Goal: Information Seeking & Learning: Learn about a topic

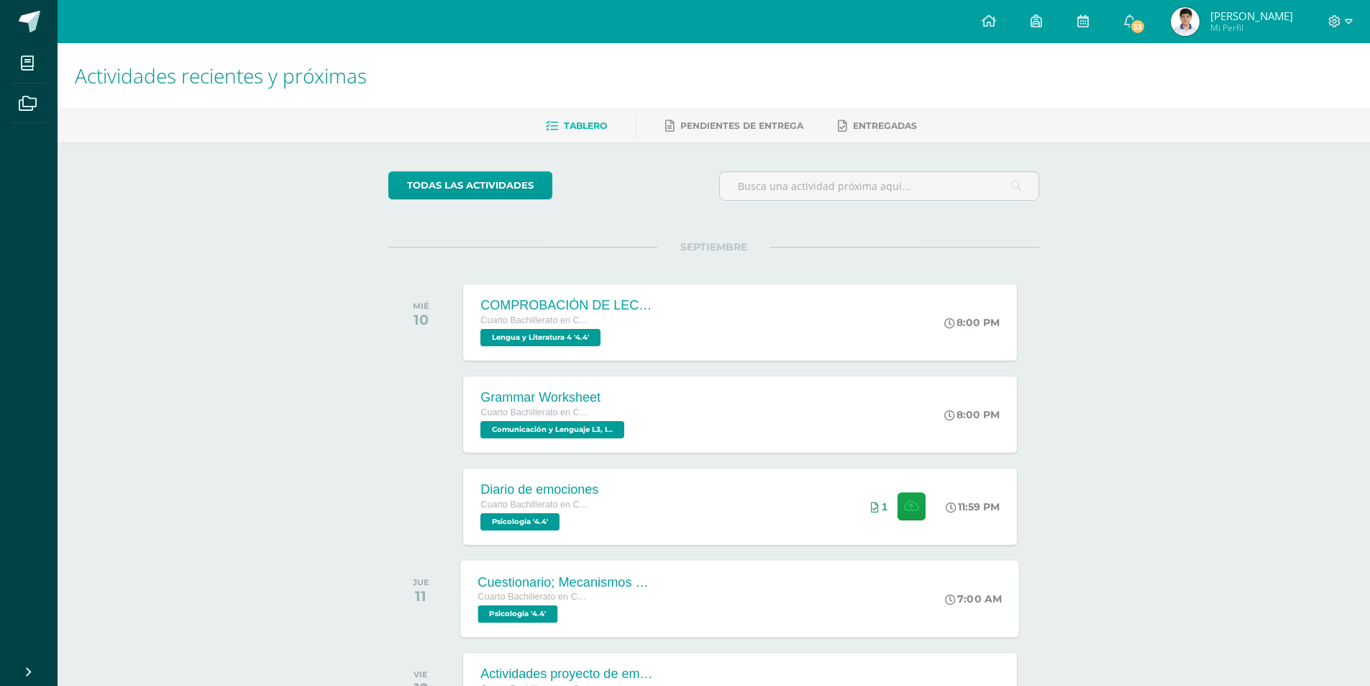
click at [745, 604] on div "Cuestionario; Mecanismos de defensa del yo. Cuarto Bachillerato en Ciencias y L…" at bounding box center [740, 598] width 559 height 77
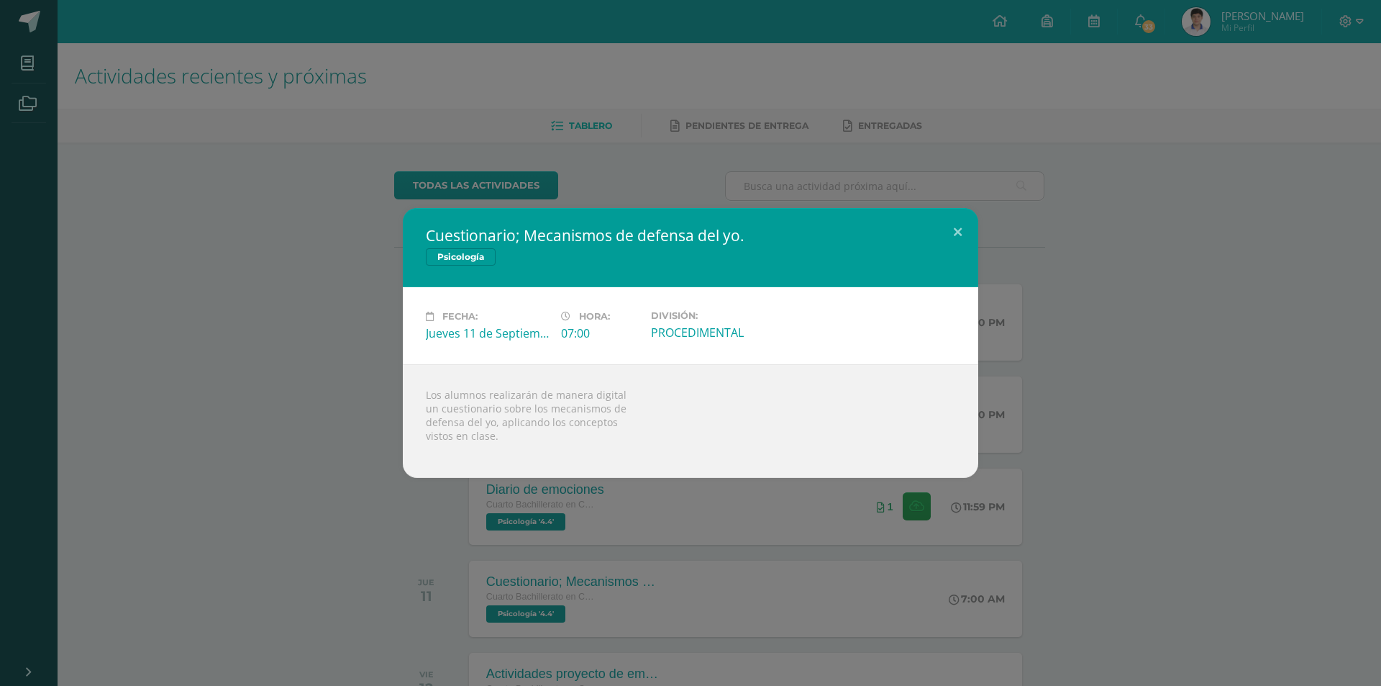
click at [992, 558] on div "Cuestionario; Mecanismos de defensa del yo. Psicología Fecha: [DATE] Hora: 07:0…" at bounding box center [690, 343] width 1381 height 686
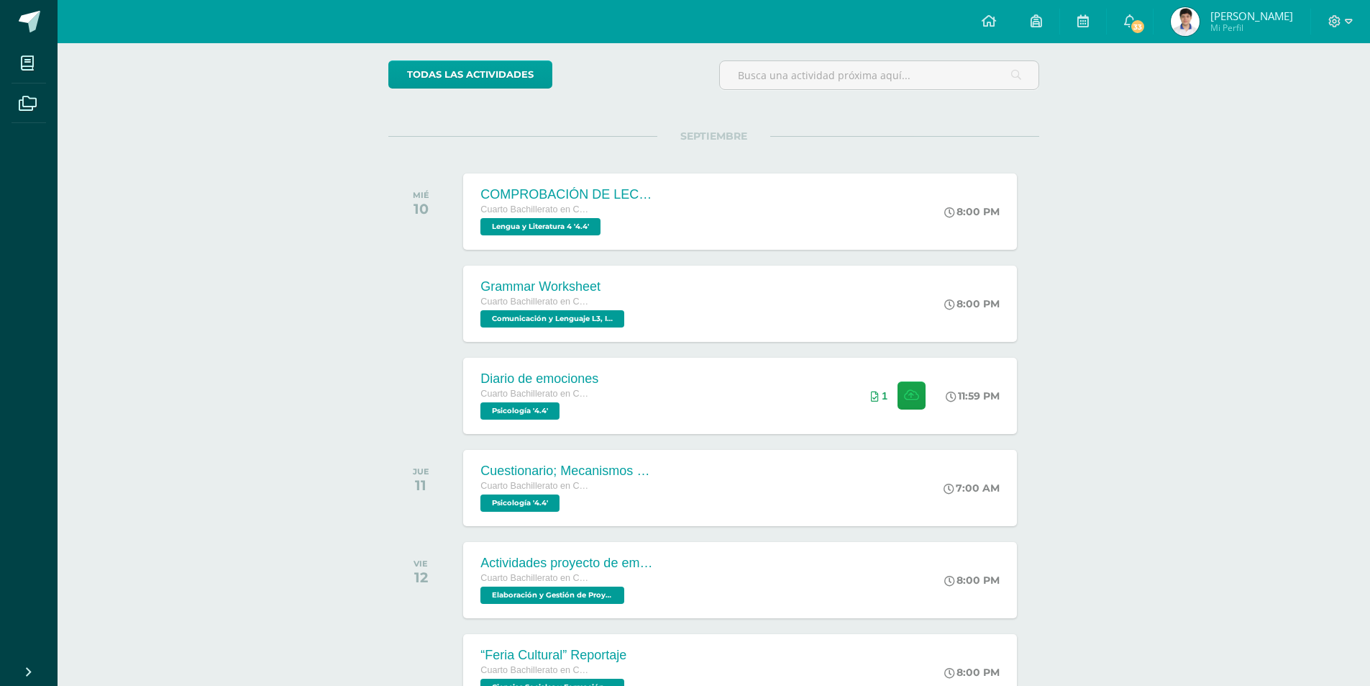
scroll to position [216, 0]
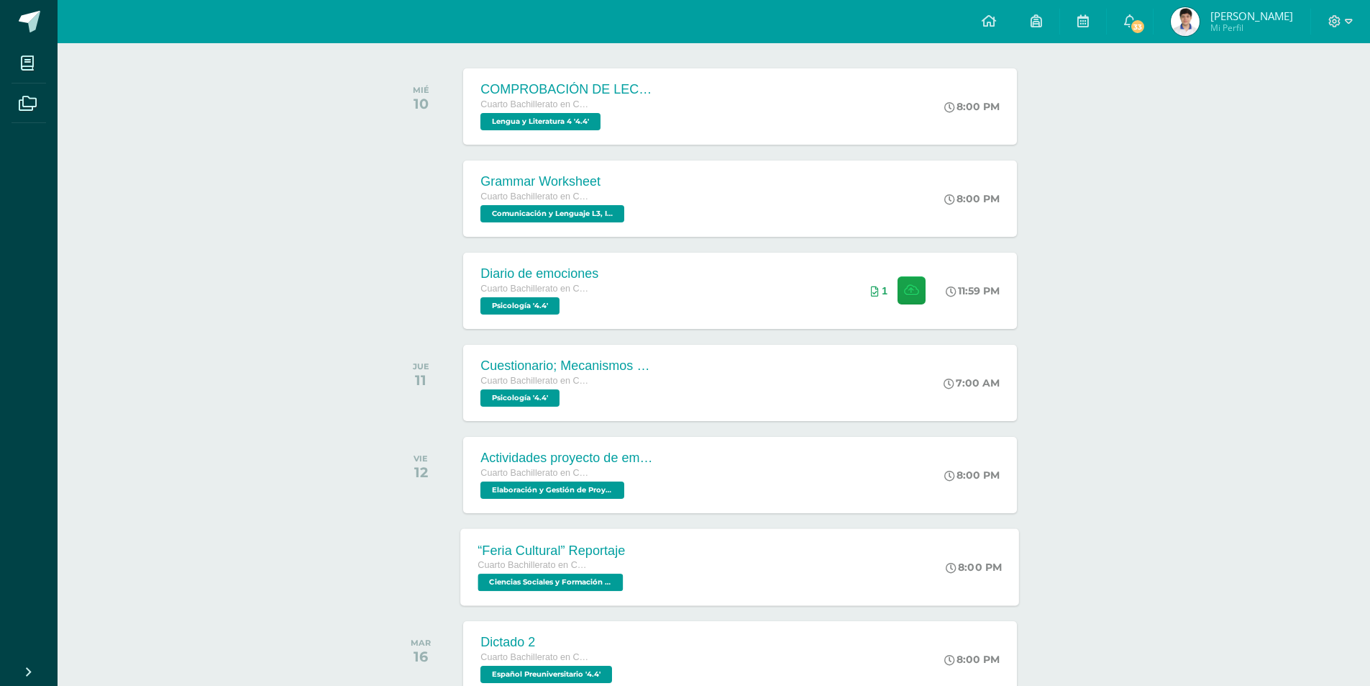
click at [947, 571] on icon at bounding box center [952, 567] width 11 height 11
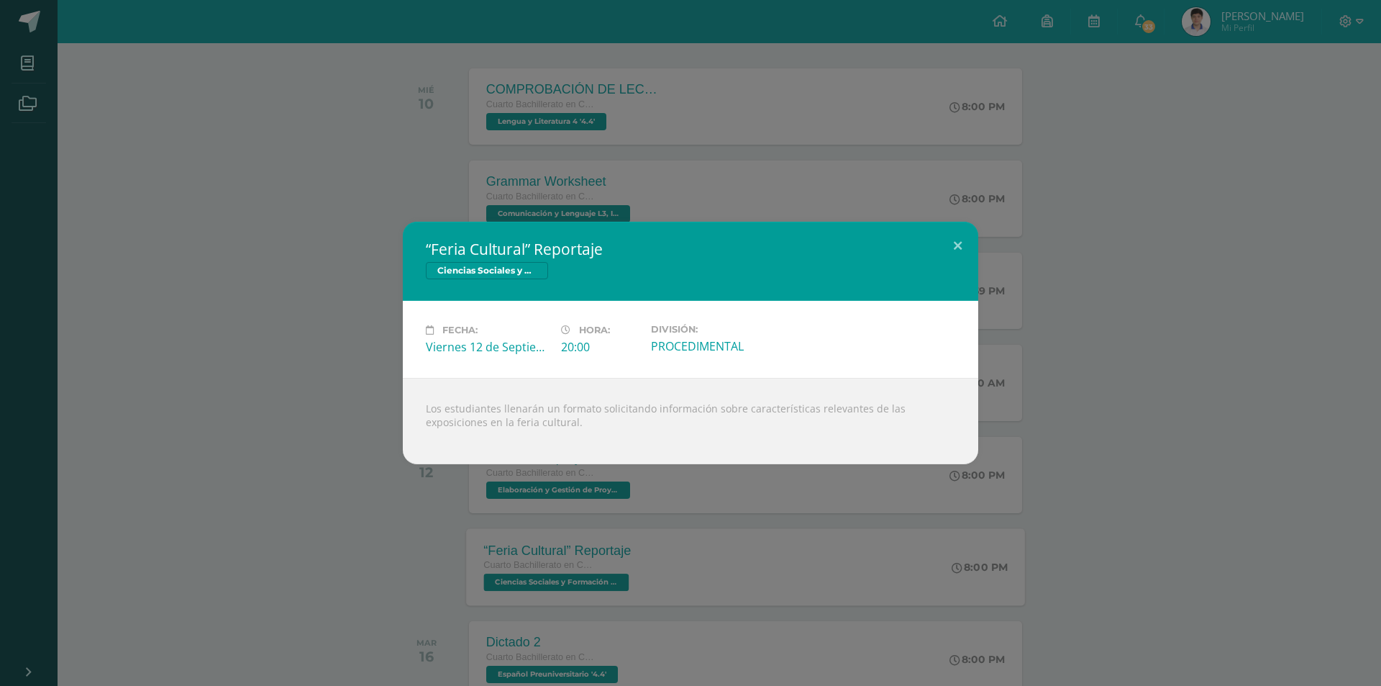
click at [945, 571] on div "“Feria Cultural” Reportaje Ciencias Sociales y Formación Ciudadana 4 Fecha: [DA…" at bounding box center [690, 343] width 1381 height 686
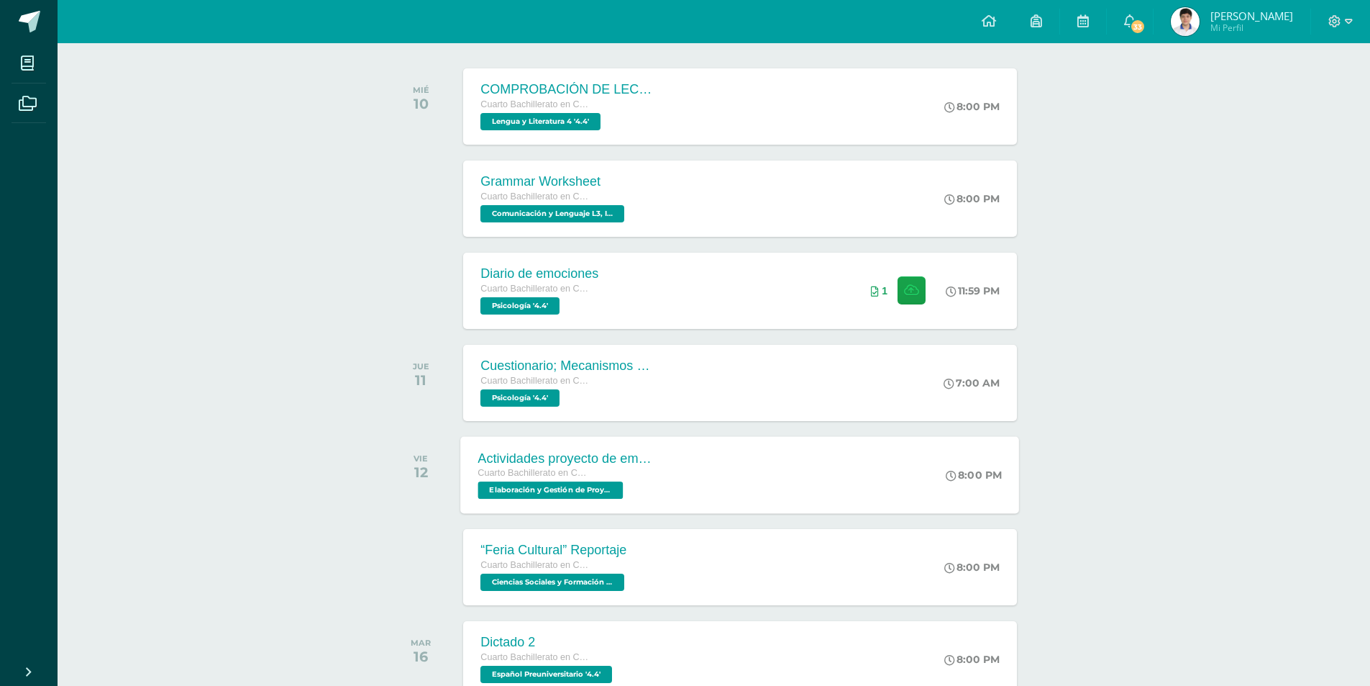
scroll to position [0, 0]
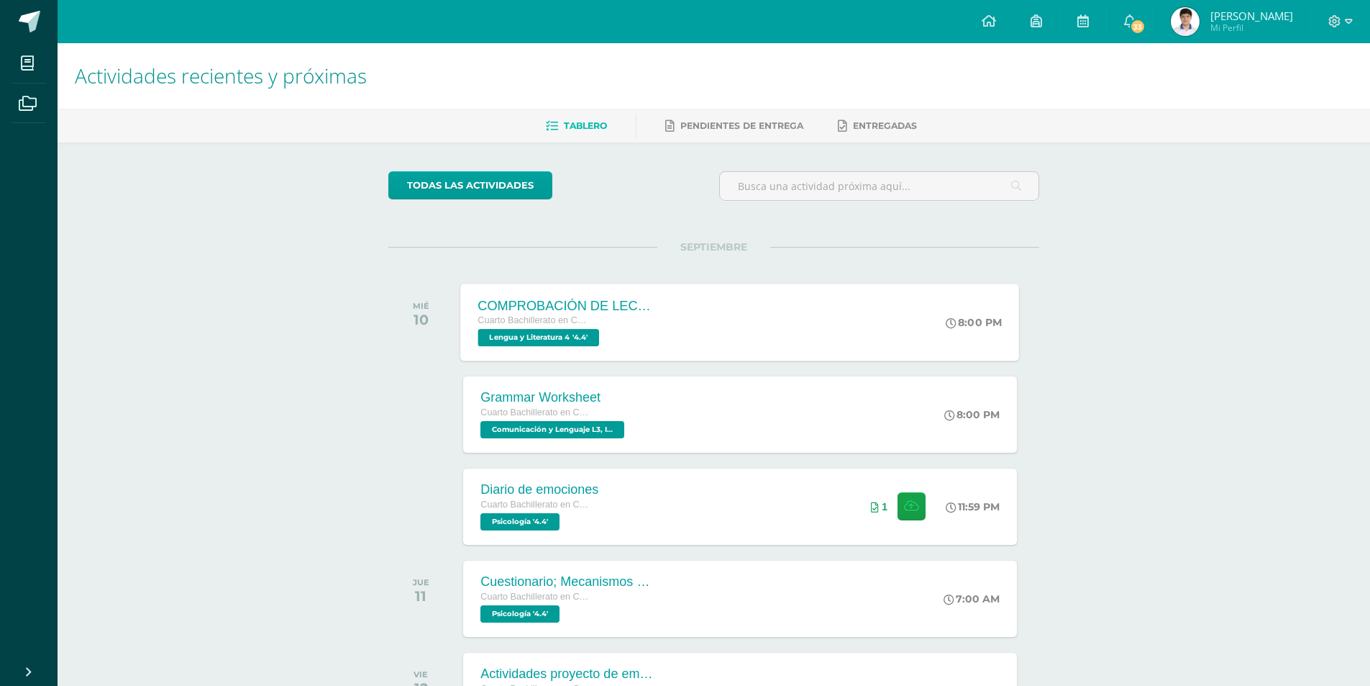
click at [791, 326] on div "COMPROBACIÓN DE LECTURA Cuarto Bachillerato en Ciencias y Letras Lengua y Liter…" at bounding box center [740, 321] width 559 height 77
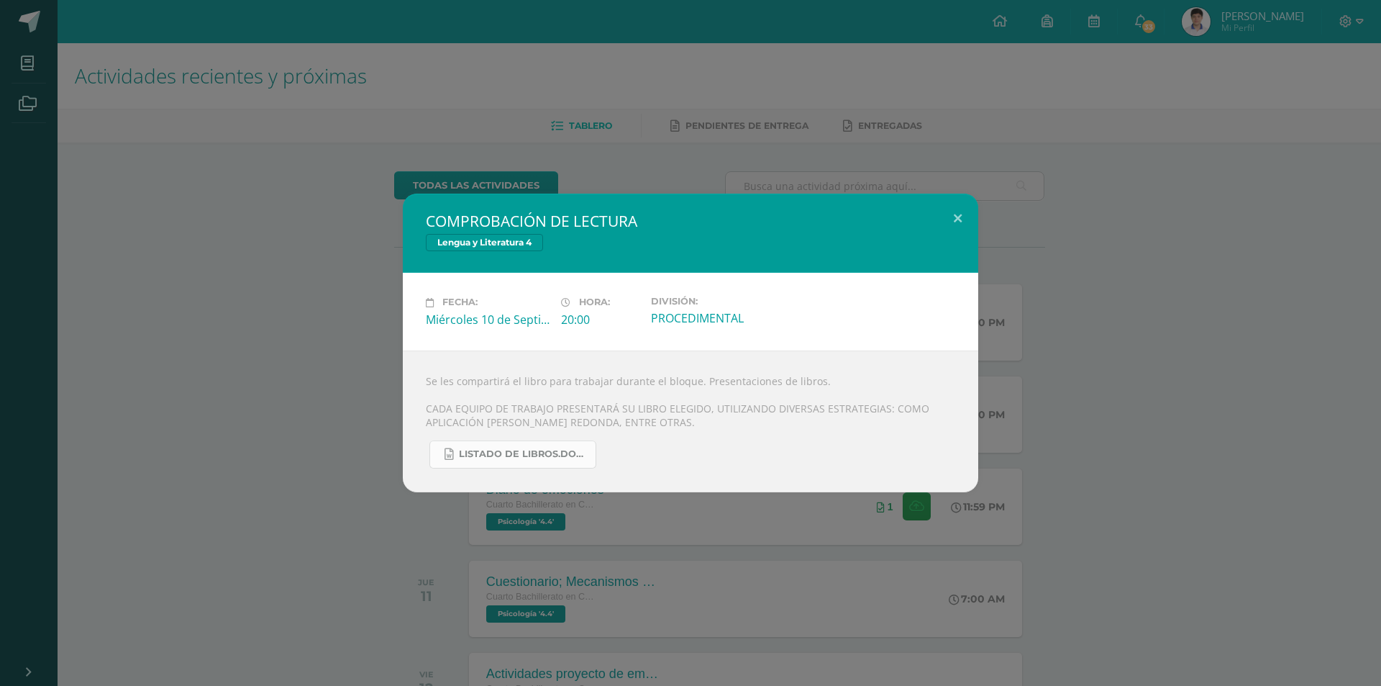
click at [501, 453] on span "LISTADO DE LIBROS.docx" at bounding box center [523, 454] width 129 height 12
click at [1103, 241] on div "COMPROBACIÓN DE LECTURA Lengua y Literatura 4 Fecha: [DATE] Hora: 20:00 Divisió…" at bounding box center [691, 343] width 1370 height 298
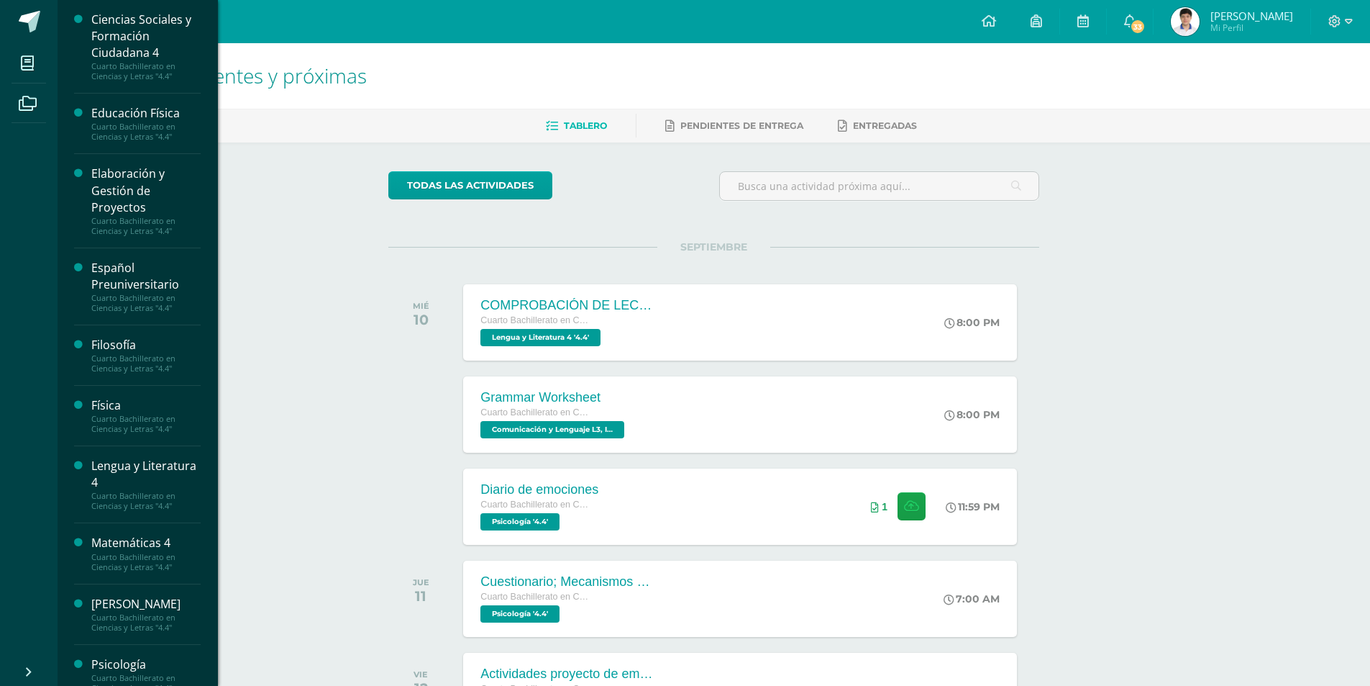
click at [124, 271] on div "Español Preuniversitario" at bounding box center [145, 276] width 109 height 33
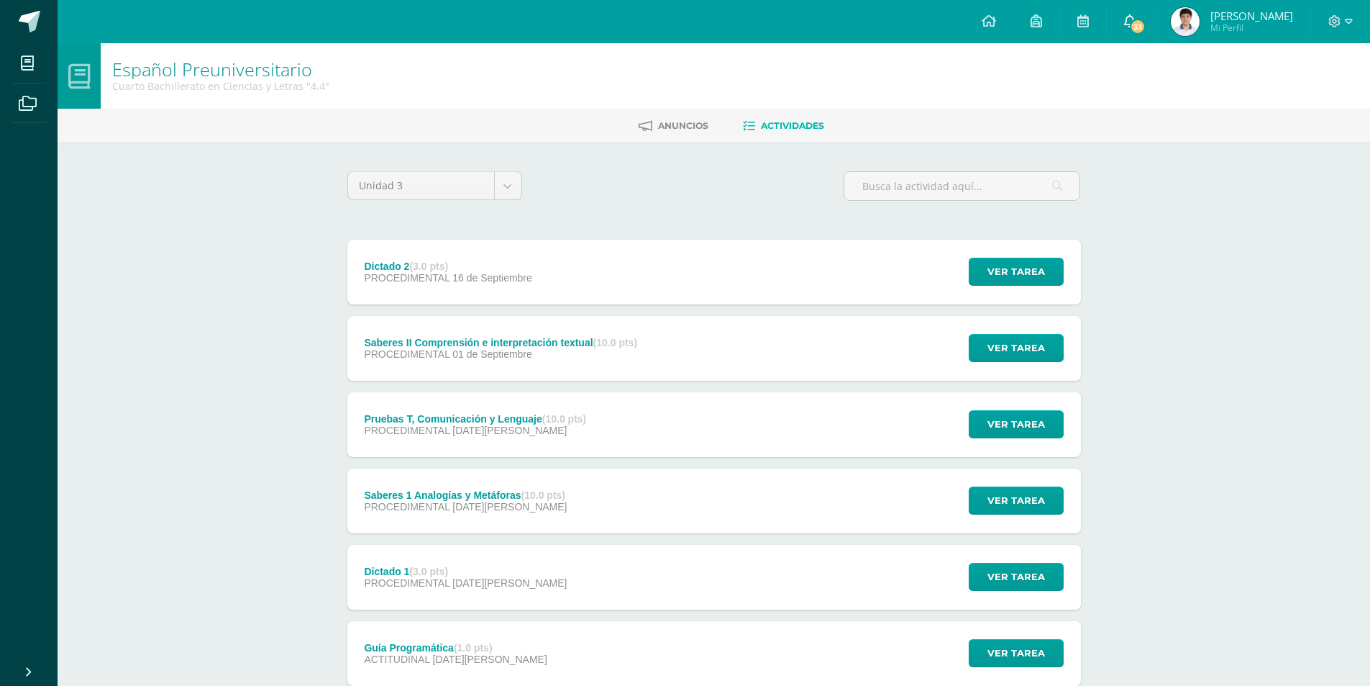
click at [1137, 16] on link "33" at bounding box center [1130, 21] width 46 height 43
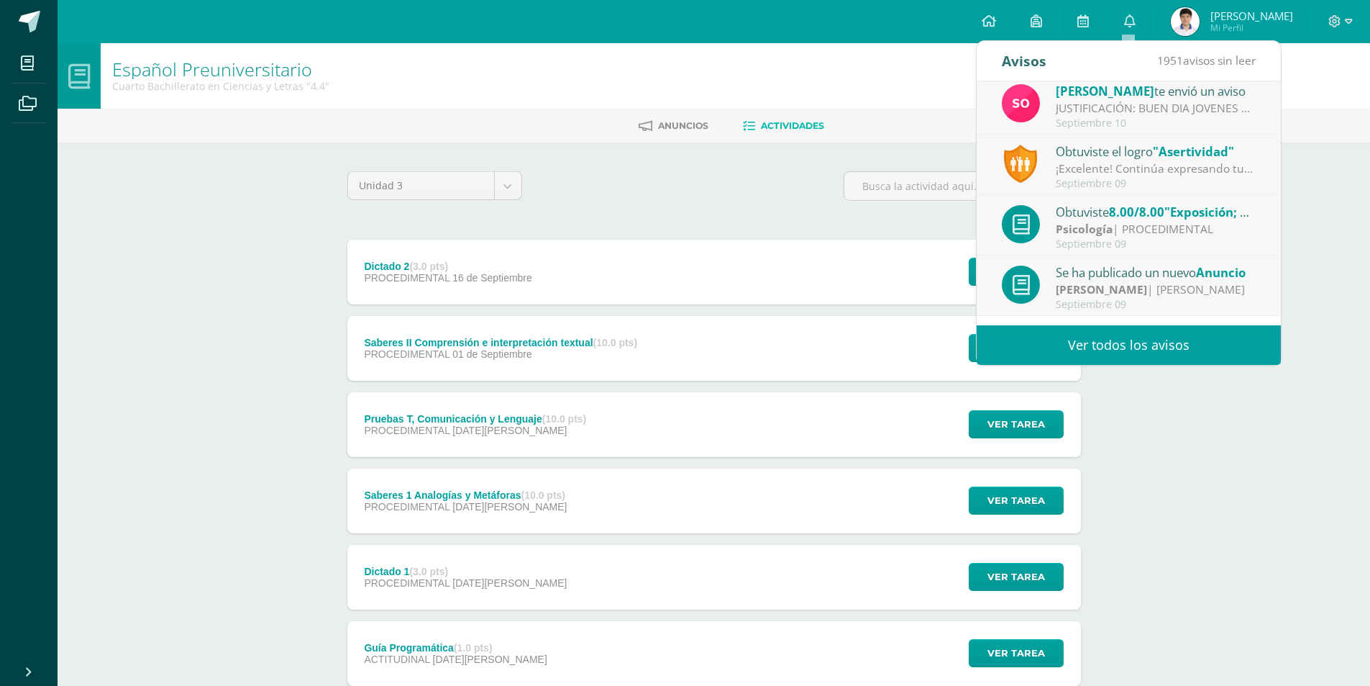
scroll to position [240, 0]
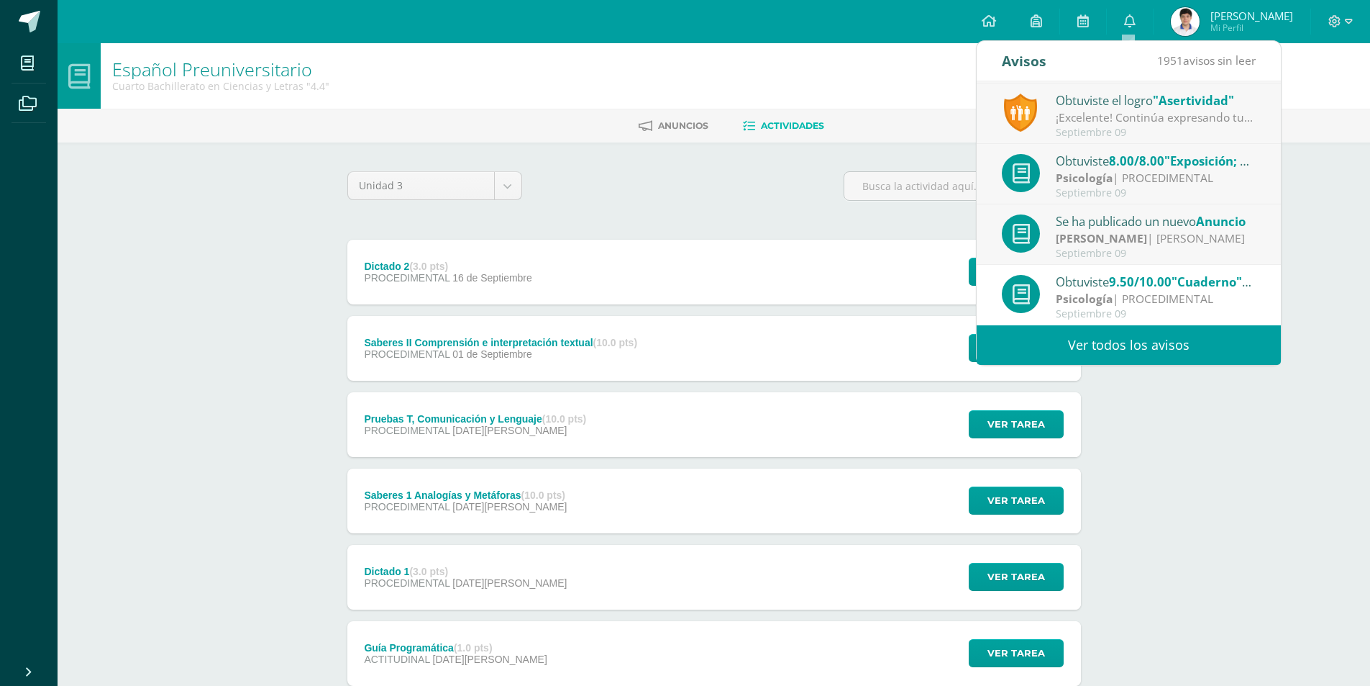
click at [1153, 347] on link "Ver todos los avisos" at bounding box center [1129, 345] width 304 height 40
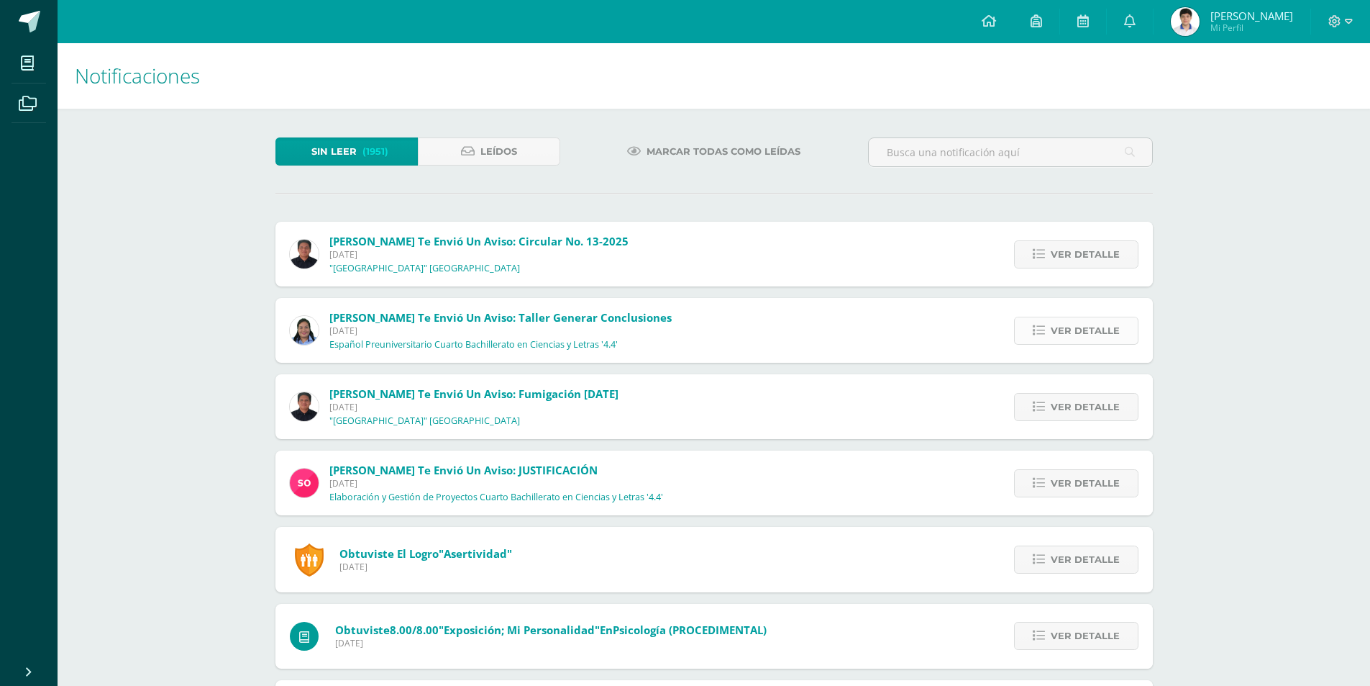
click at [1060, 318] on span "Ver detalle" at bounding box center [1085, 330] width 69 height 27
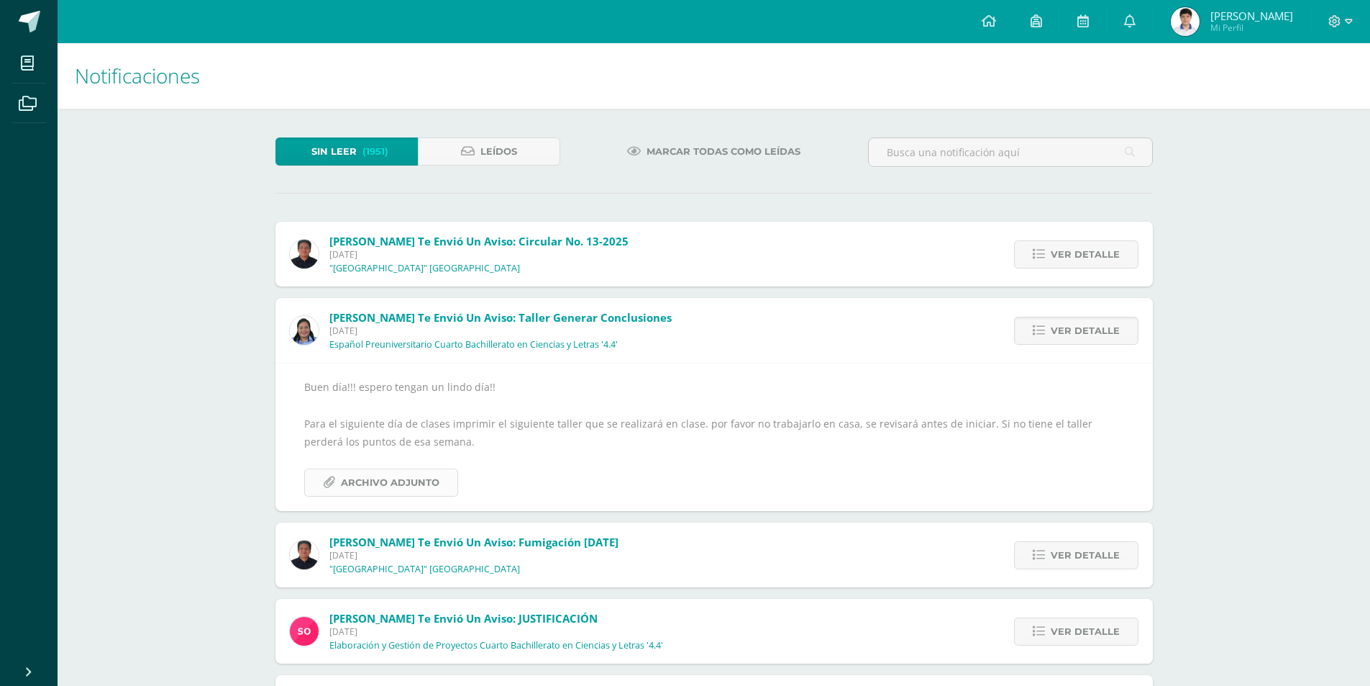
click at [408, 492] on span "Archivo Adjunto" at bounding box center [390, 482] width 99 height 27
